Goal: Navigation & Orientation: Understand site structure

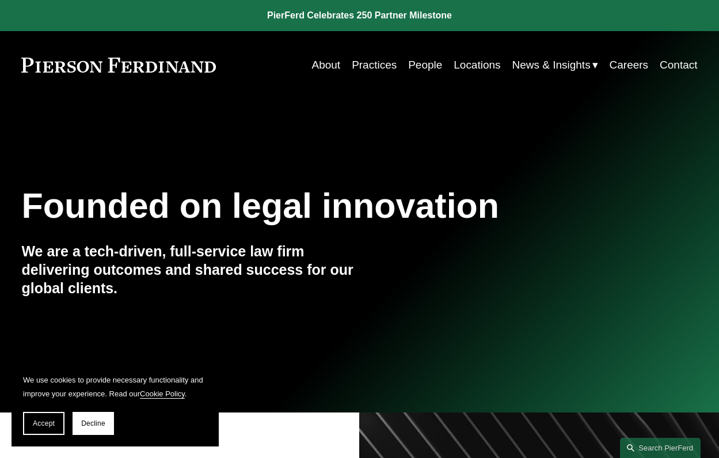
click at [318, 63] on link "About" at bounding box center [326, 65] width 29 height 22
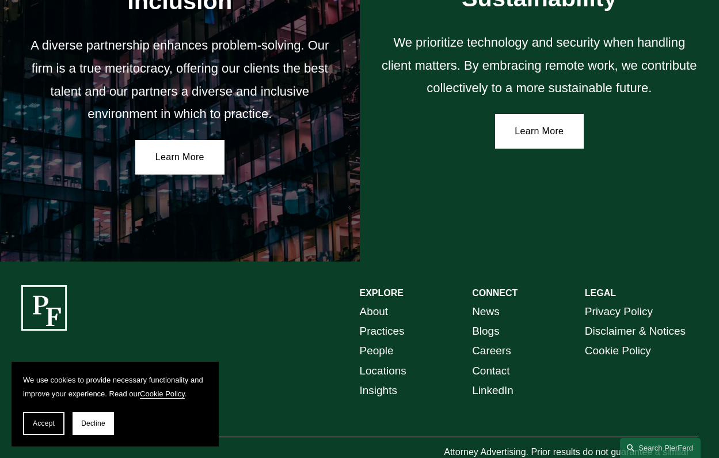
scroll to position [1914, 0]
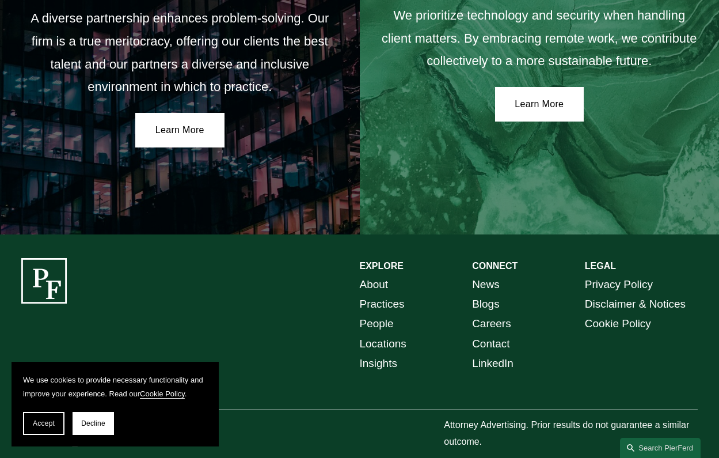
click at [385, 275] on link "About" at bounding box center [374, 285] width 29 height 20
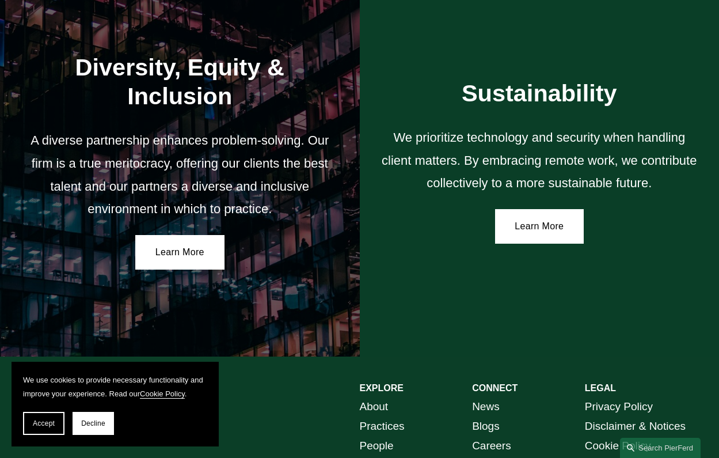
scroll to position [1914, 0]
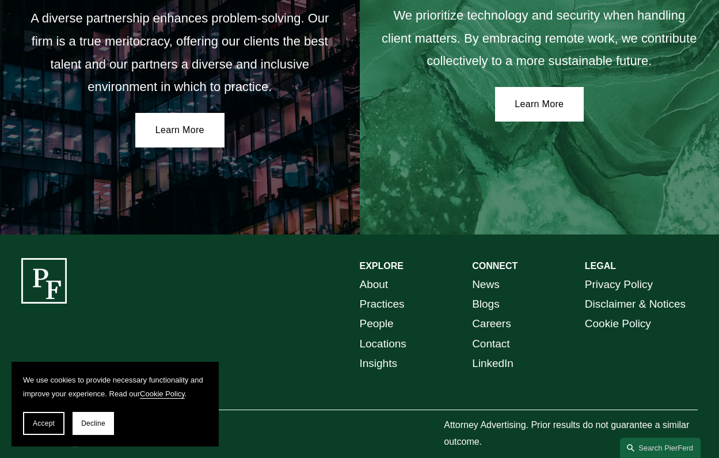
click at [386, 353] on link "Insights" at bounding box center [378, 363] width 37 height 20
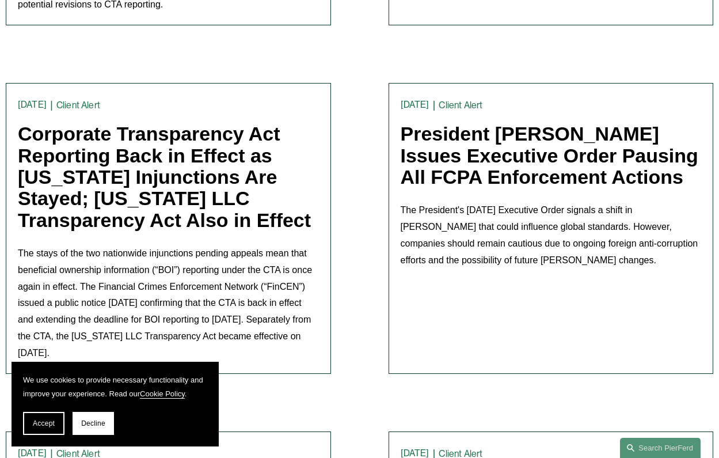
scroll to position [3399, 0]
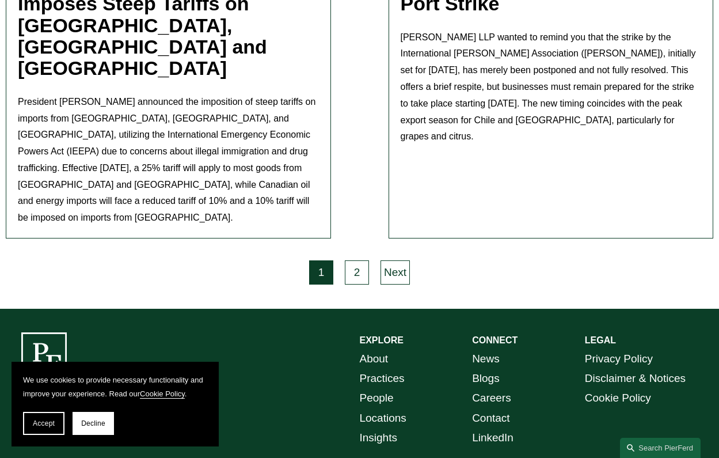
click at [369, 388] on link "People" at bounding box center [377, 398] width 34 height 20
